Goal: Find specific page/section: Find specific page/section

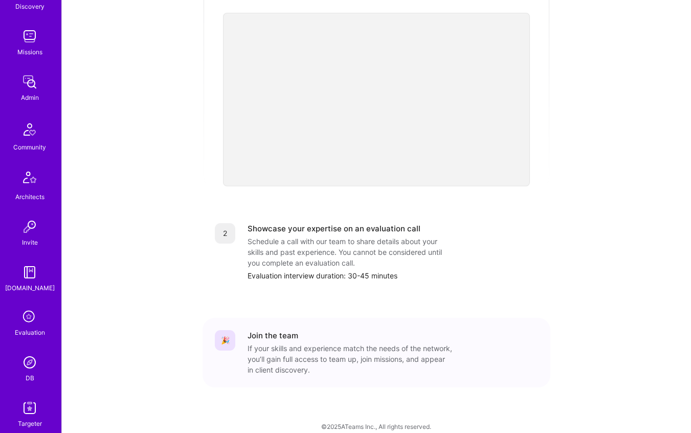
scroll to position [224, 0]
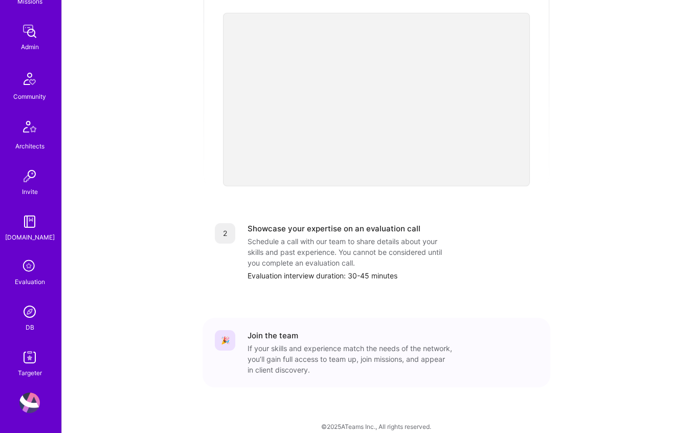
click at [38, 318] on link "DB" at bounding box center [29, 316] width 63 height 31
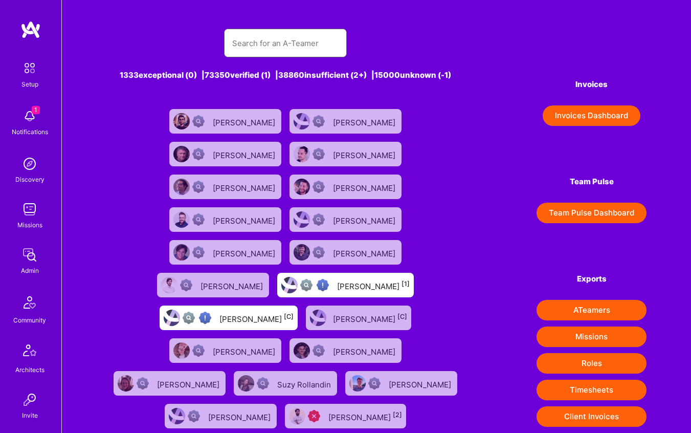
click at [309, 50] on input "text" at bounding box center [285, 43] width 106 height 26
paste input "[PERSON_NAME]"
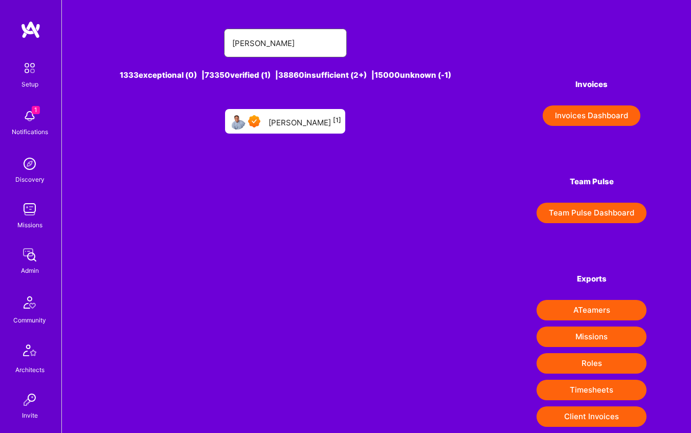
type input "[PERSON_NAME]"
click at [293, 134] on link "[PERSON_NAME] [1]" at bounding box center [285, 121] width 128 height 33
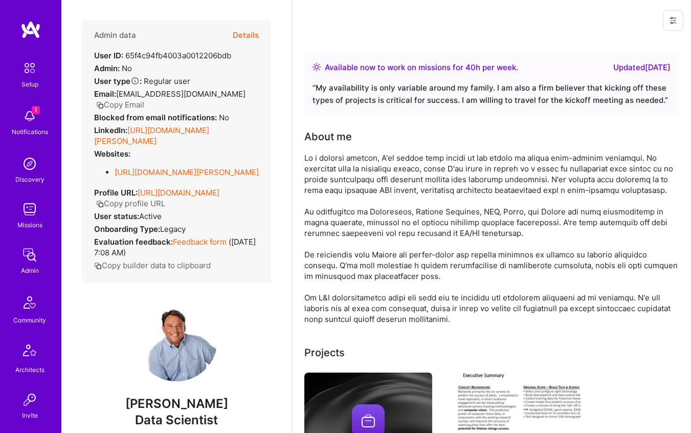
click at [16, 148] on div "Setup 1 Notifications Discovery Missions Admin Community Architects Invite [DOM…" at bounding box center [30, 329] width 61 height 544
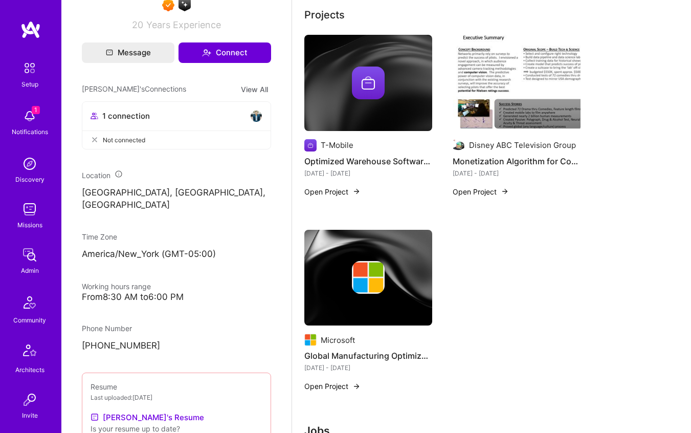
scroll to position [425, 0]
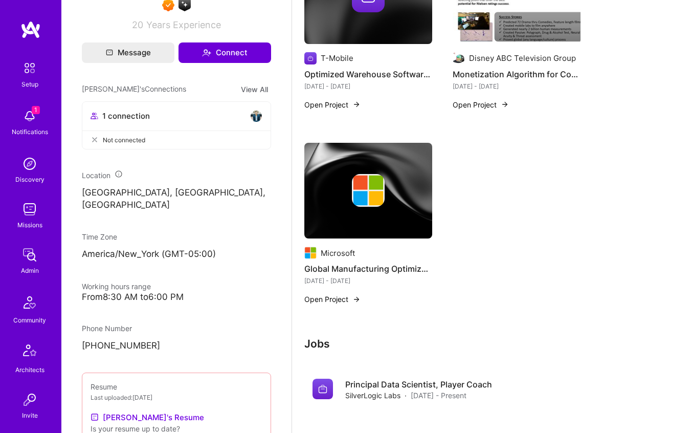
click at [481, 197] on div "T-Mobile Optimized Warehouse Software design and Measurement for T-Mobile. [DAT…" at bounding box center [491, 132] width 375 height 369
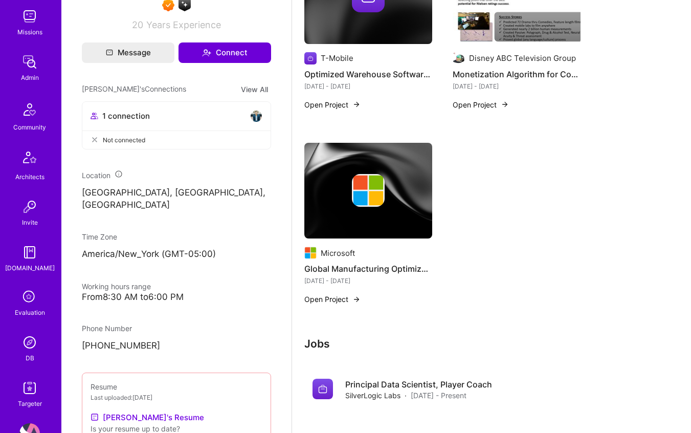
scroll to position [224, 0]
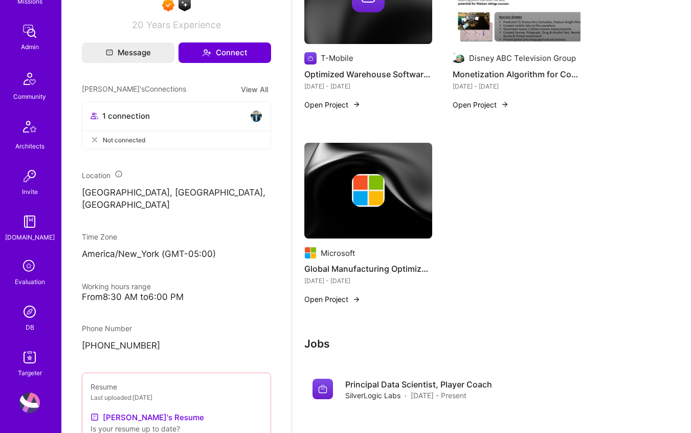
click at [30, 322] on link "DB" at bounding box center [29, 316] width 63 height 31
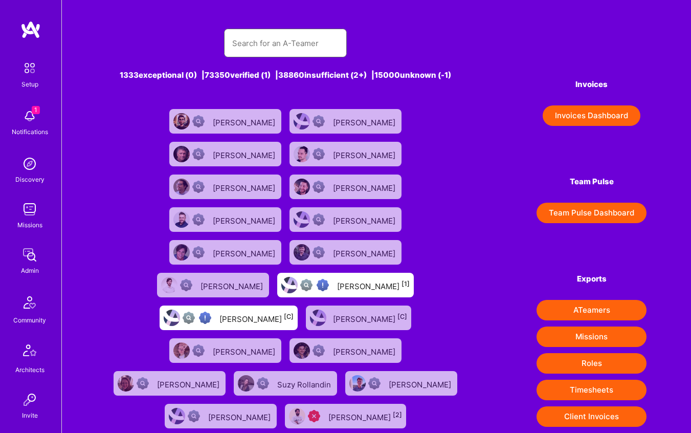
click at [326, 34] on input "text" at bounding box center [285, 43] width 106 height 26
paste input "[PERSON_NAME]"
type input "[PERSON_NAME]"
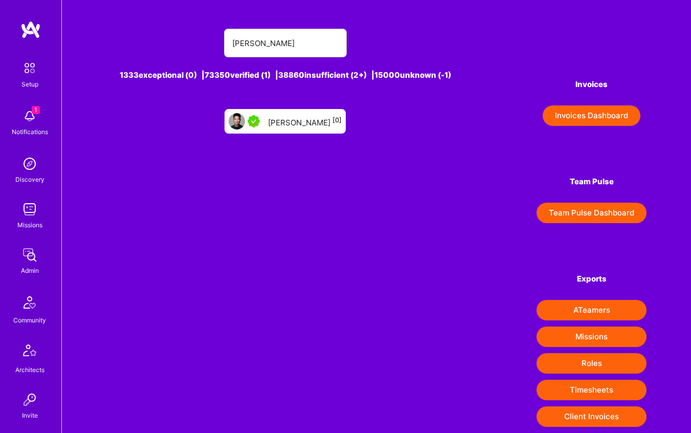
click at [254, 135] on link "[PERSON_NAME] [0]" at bounding box center [285, 121] width 129 height 33
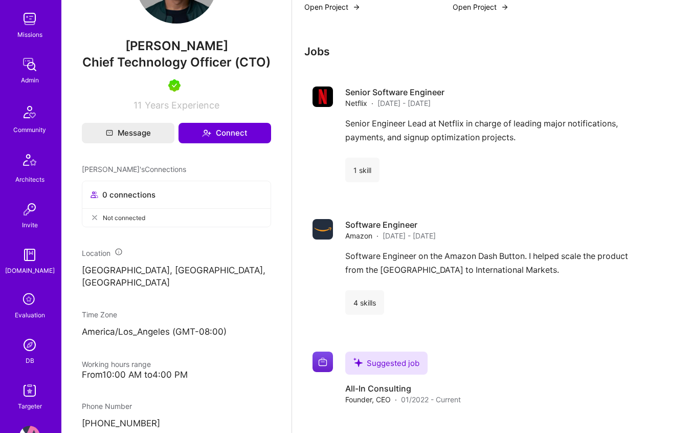
scroll to position [224, 0]
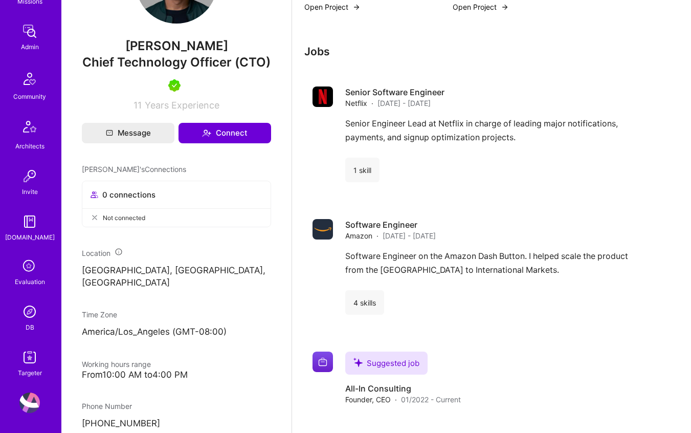
click at [31, 315] on img at bounding box center [29, 311] width 20 height 20
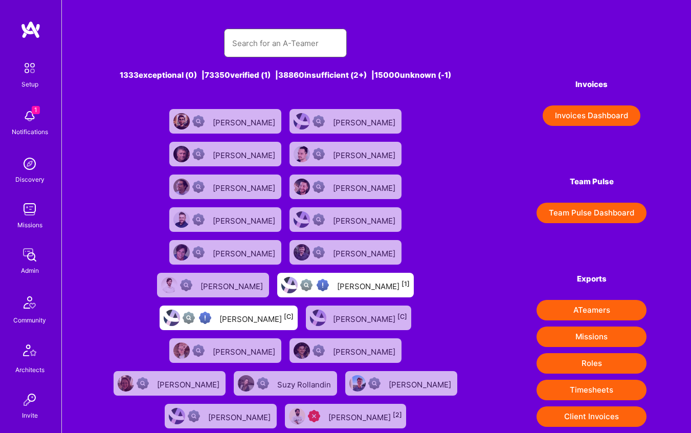
click at [275, 33] on input "text" at bounding box center [285, 43] width 106 height 26
paste input "[PERSON_NAME] [PERSON_NAME]"
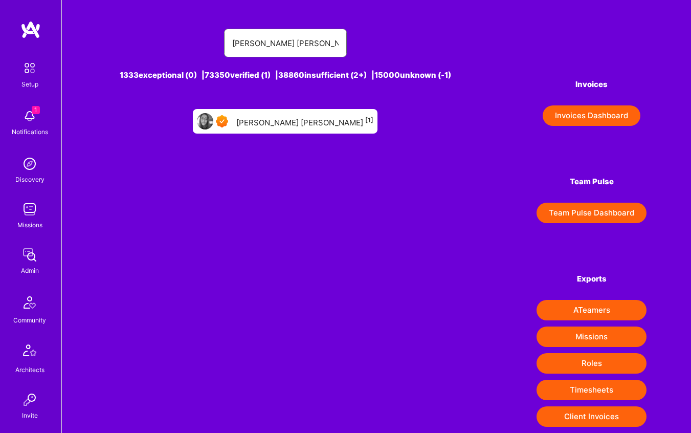
type input "[PERSON_NAME] [PERSON_NAME]"
click at [314, 115] on div "[PERSON_NAME] [PERSON_NAME] [1]" at bounding box center [304, 121] width 137 height 13
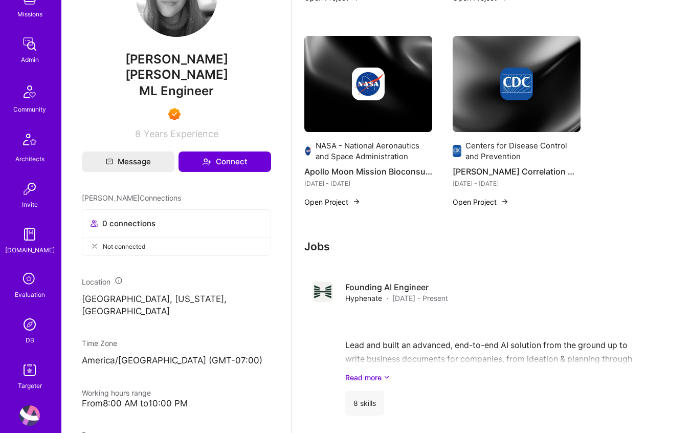
scroll to position [224, 0]
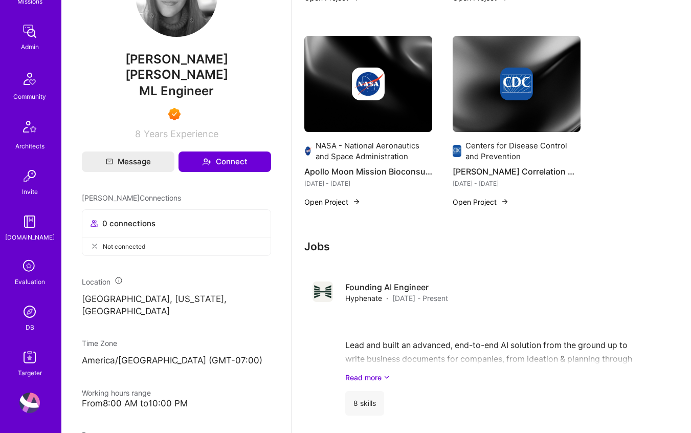
click at [27, 313] on img at bounding box center [29, 311] width 20 height 20
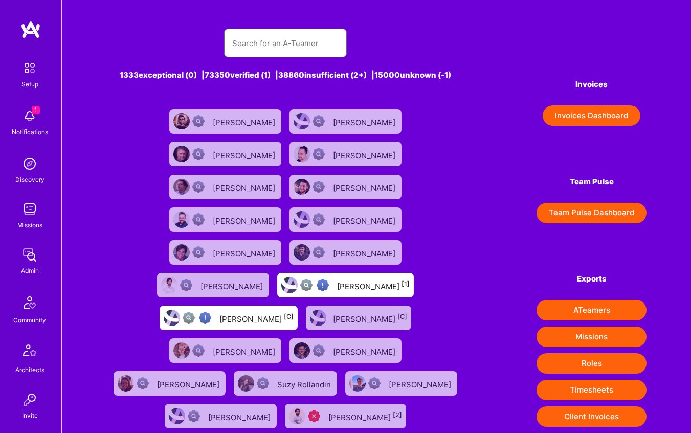
click at [256, 40] on input "text" at bounding box center [285, 43] width 106 height 26
paste input "[PERSON_NAME]"
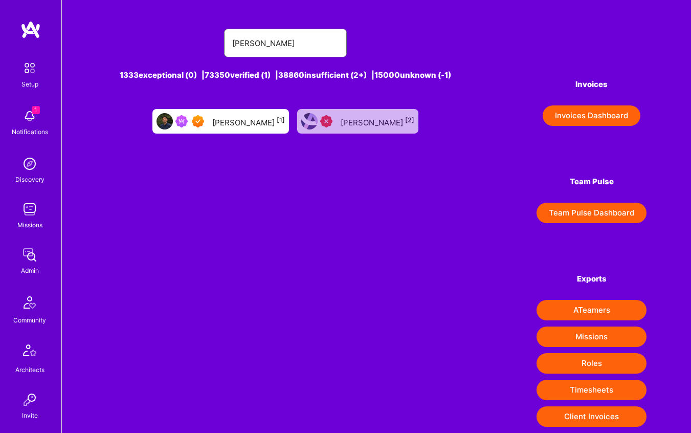
type input "[PERSON_NAME]"
click at [240, 108] on link "[PERSON_NAME] [1]" at bounding box center [220, 121] width 145 height 33
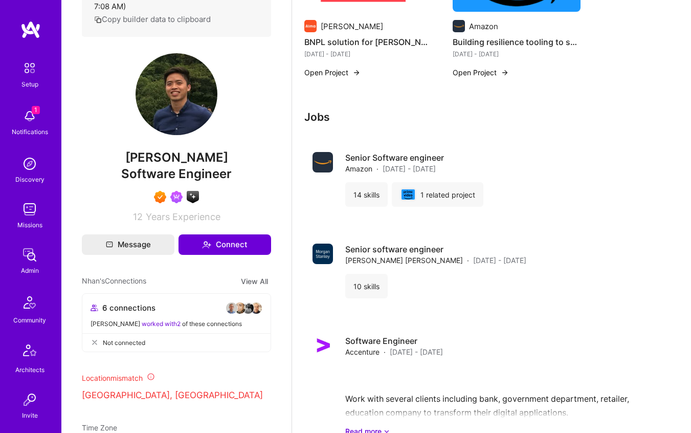
scroll to position [552, 0]
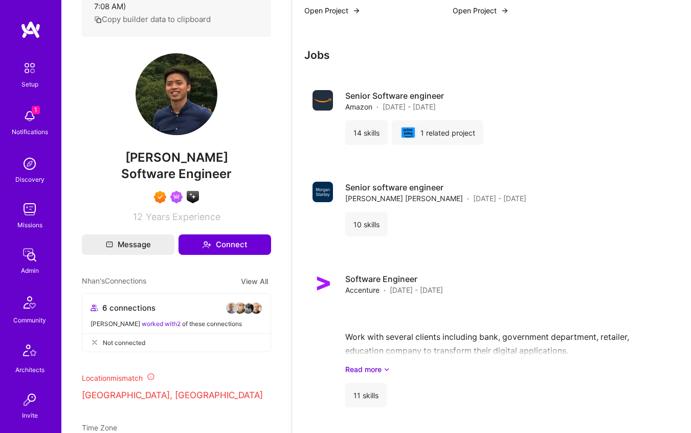
click at [236, 124] on div "Admin data Details User ID: 6494b4624e41b0465c9a5780 Admin: No User type Regula…" at bounding box center [176, 16] width 189 height 411
click at [174, 119] on img at bounding box center [177, 94] width 82 height 82
